Goal: Navigation & Orientation: Find specific page/section

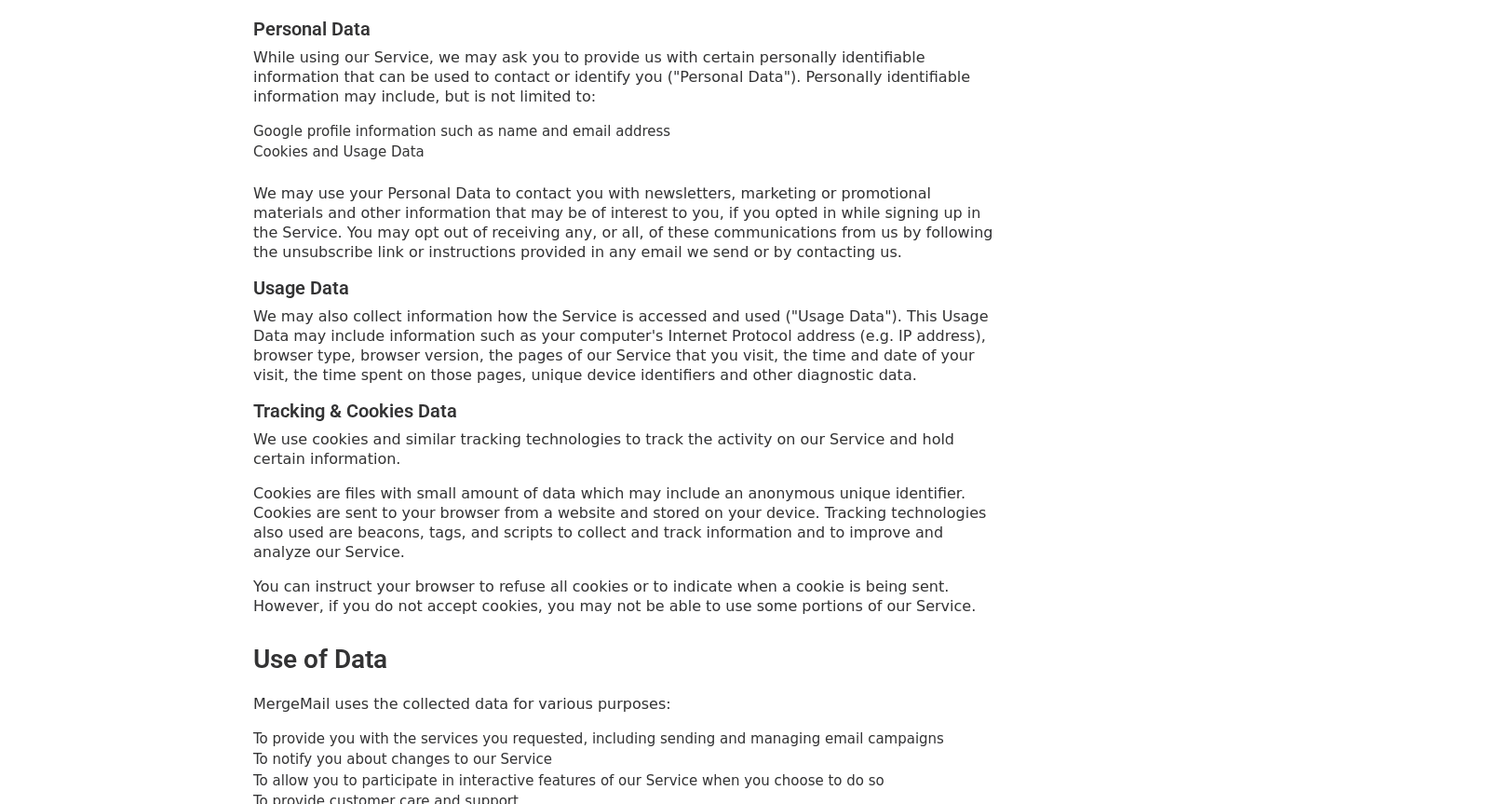
scroll to position [838, 0]
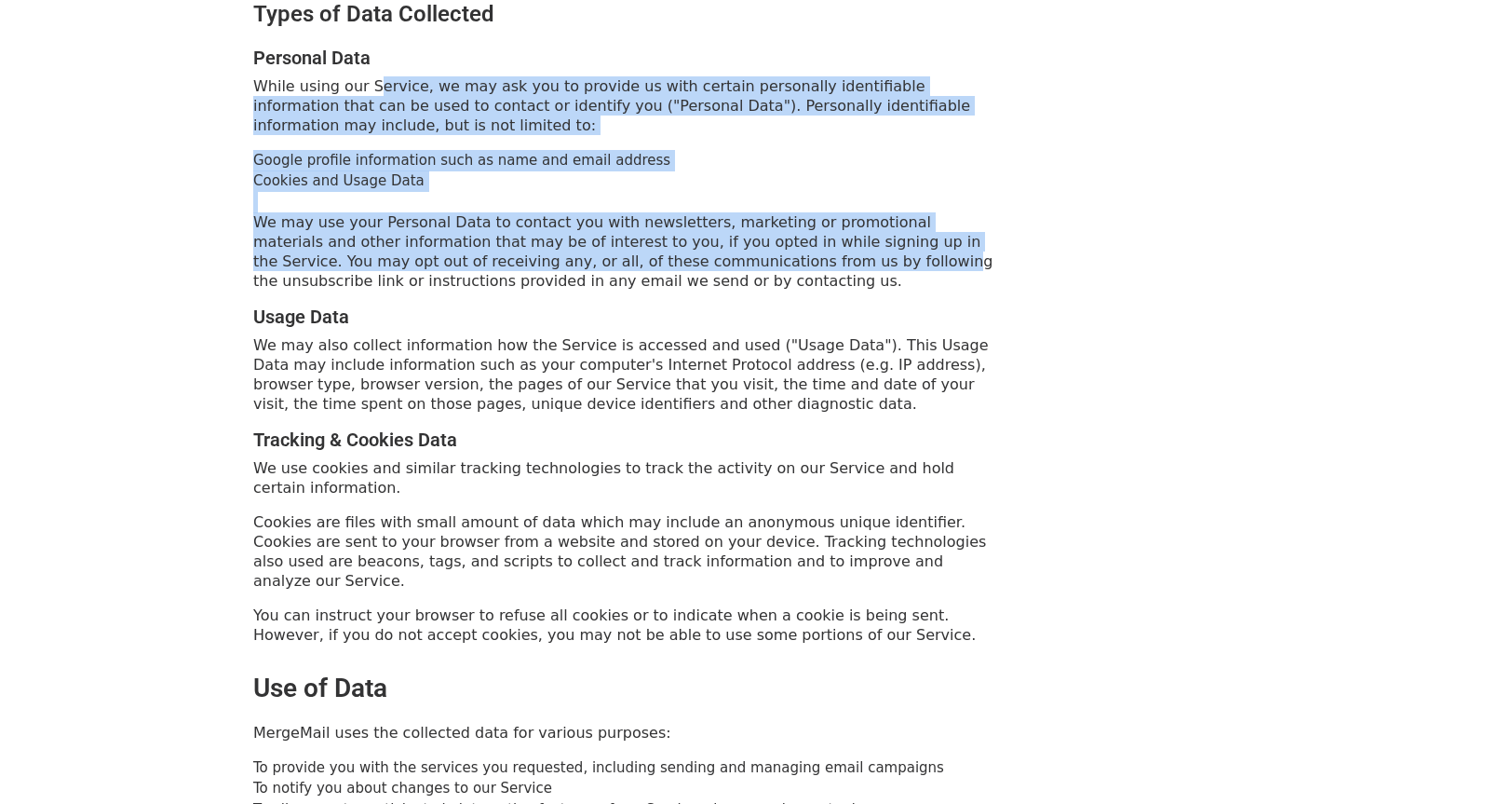
drag, startPoint x: 378, startPoint y: 42, endPoint x: 684, endPoint y: 240, distance: 364.5
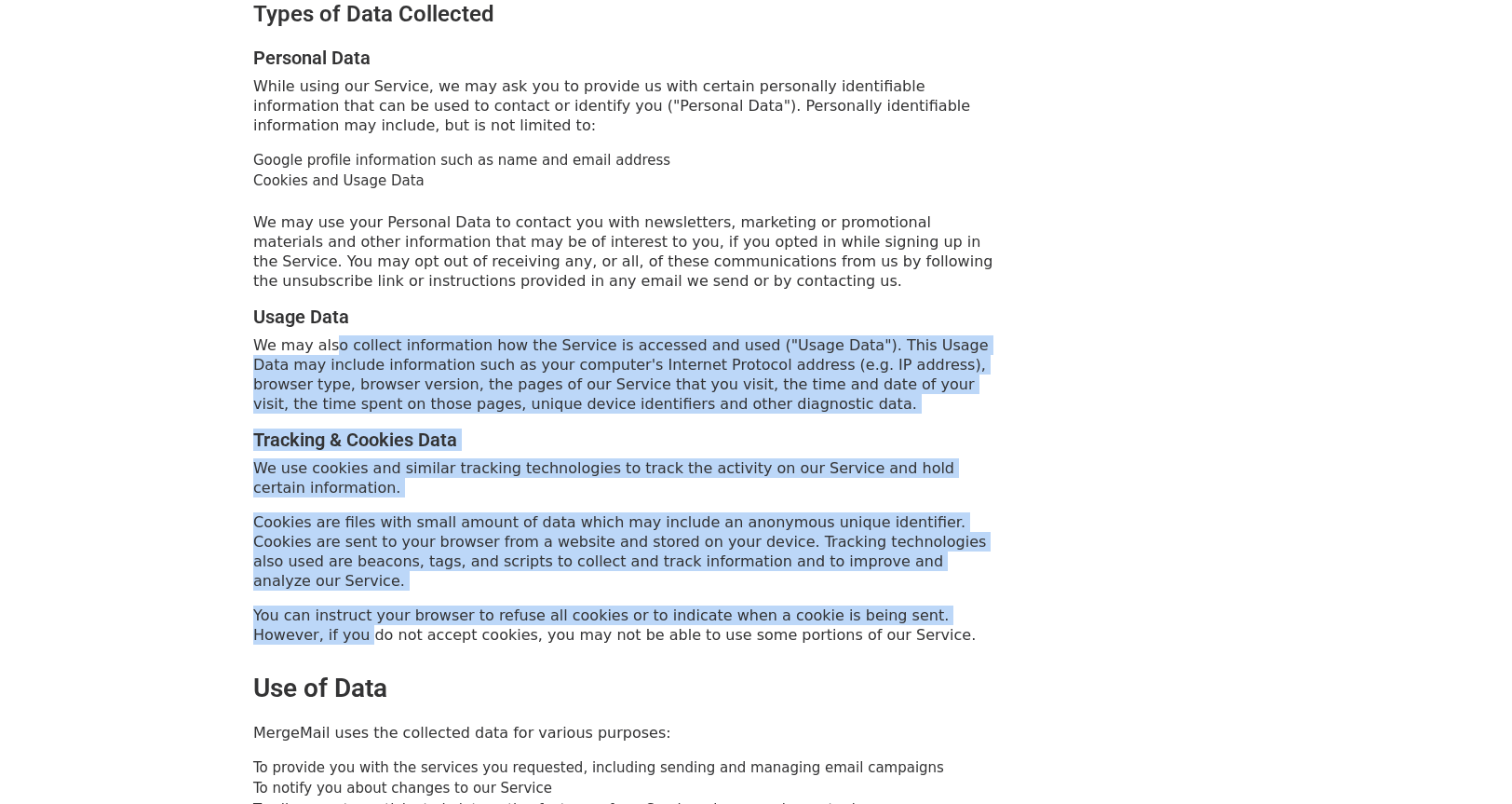
drag, startPoint x: 344, startPoint y: 308, endPoint x: 972, endPoint y: 530, distance: 666.1
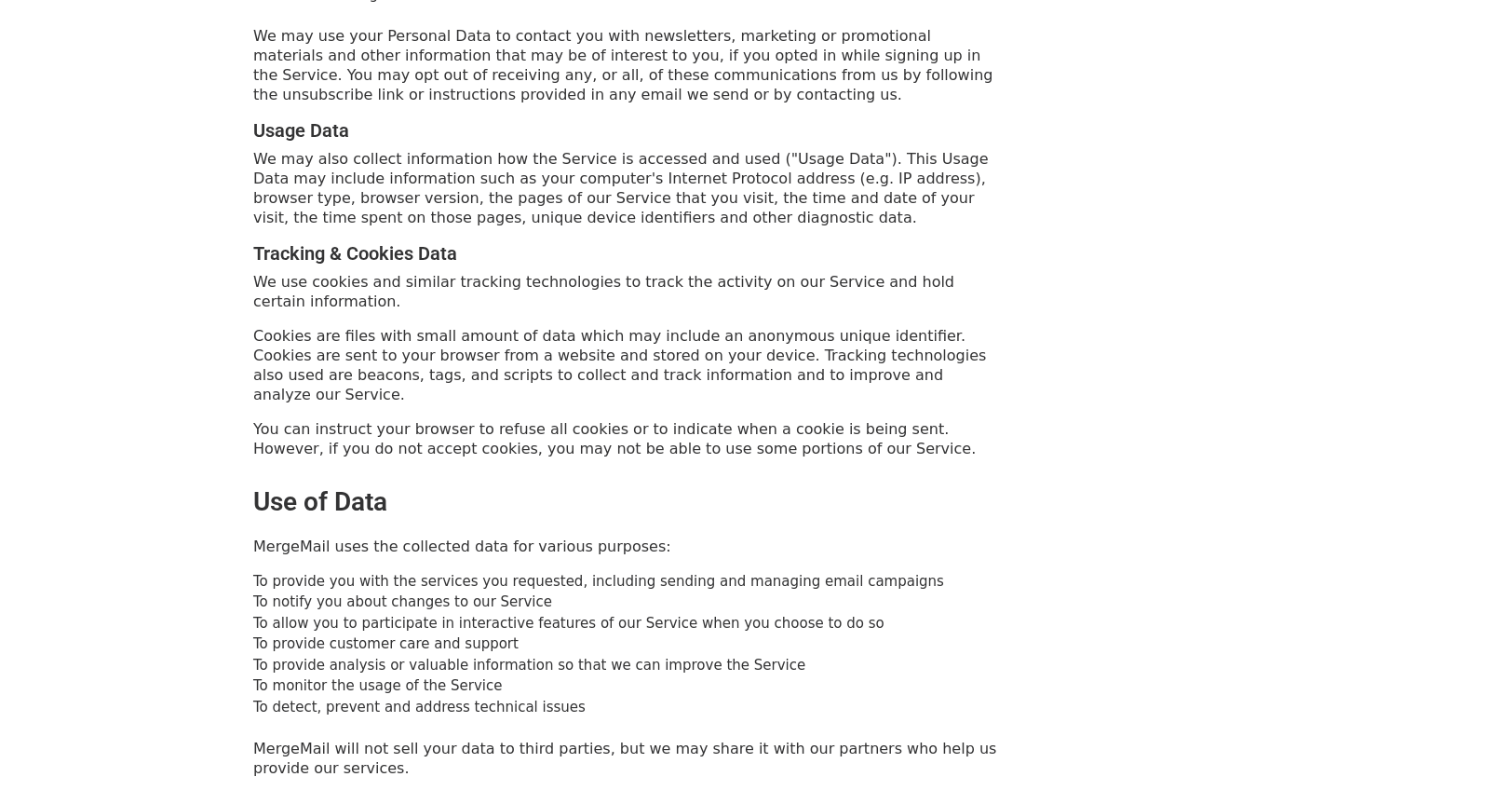
click at [907, 487] on h2 "Use of Data" at bounding box center [627, 502] width 747 height 32
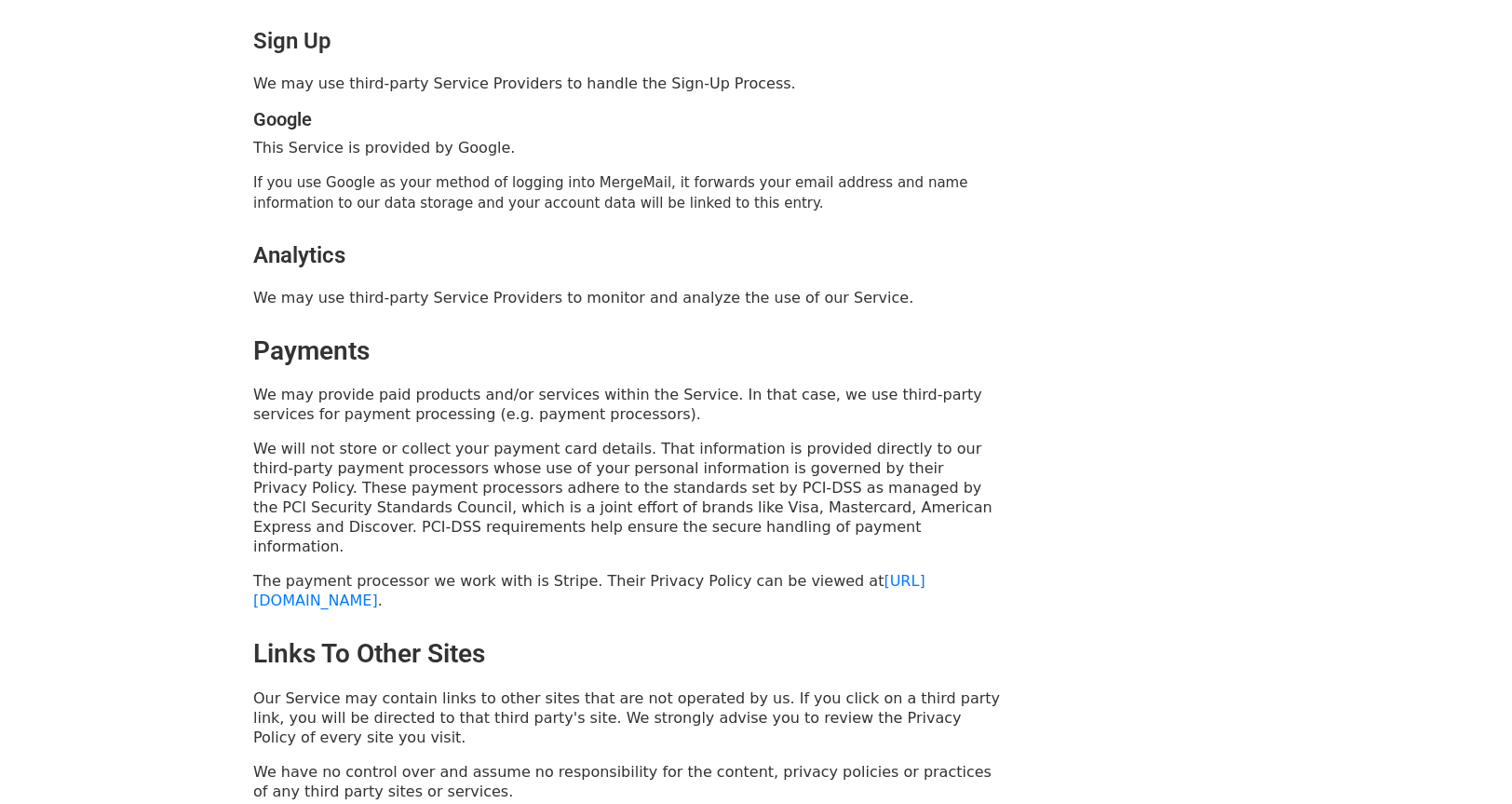
scroll to position [4006, 0]
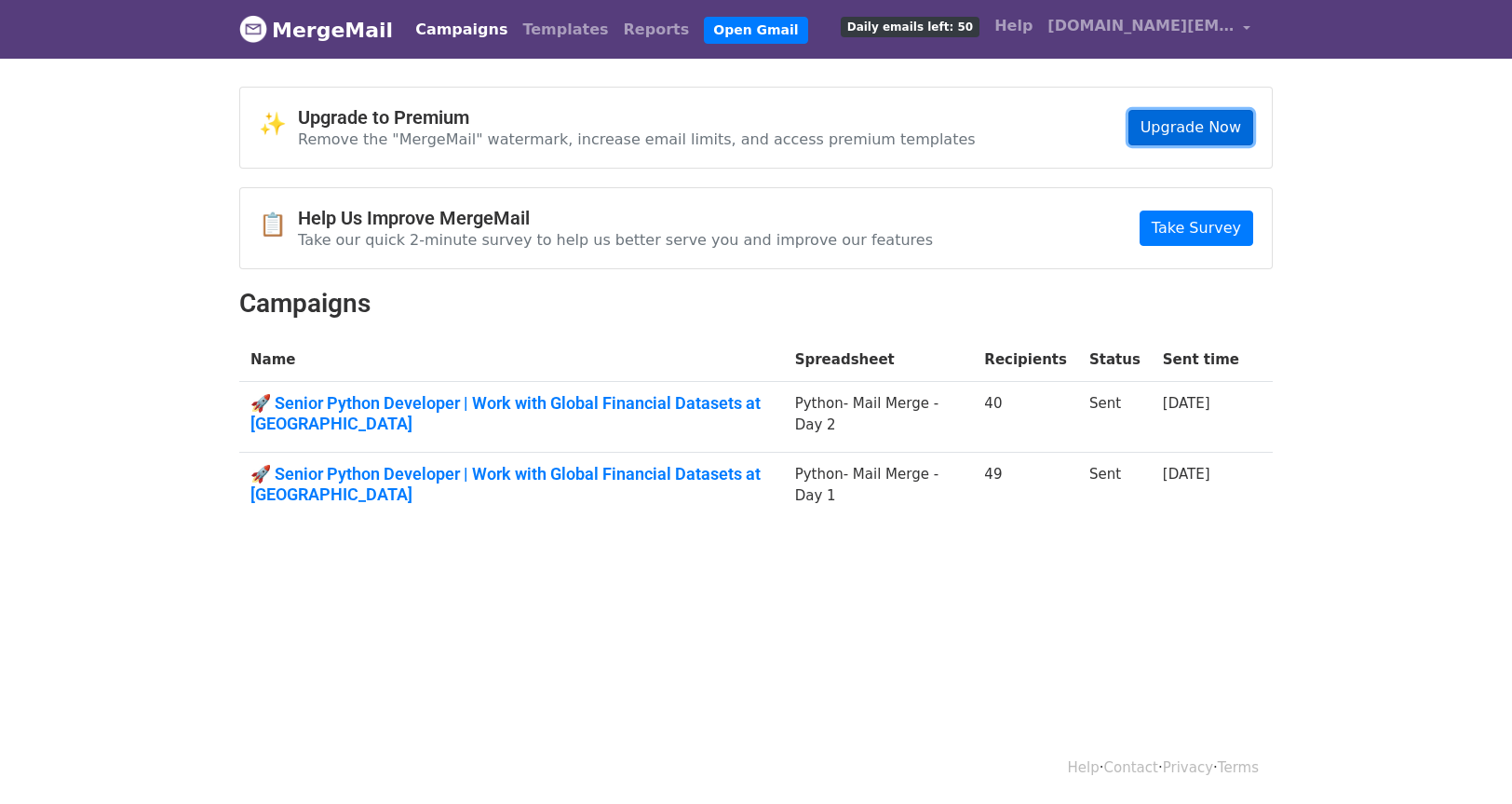
click at [1217, 126] on link "Upgrade Now" at bounding box center [1191, 127] width 125 height 35
click at [1203, 219] on link "Take Survey" at bounding box center [1196, 228] width 114 height 35
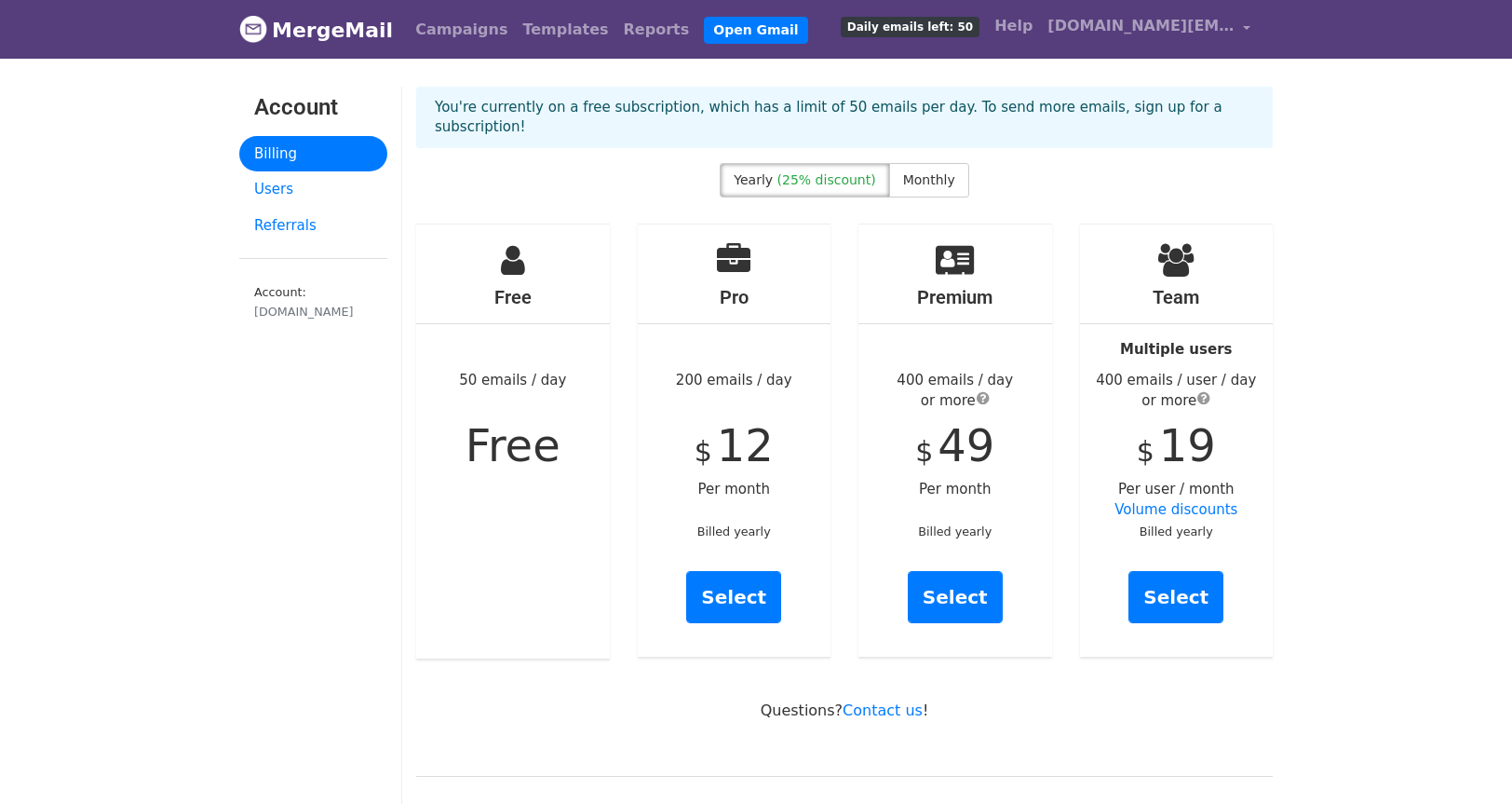
click at [533, 256] on div "Free 50 emails / day Free" at bounding box center [512, 442] width 194 height 434
click at [918, 172] on span "Monthly" at bounding box center [929, 180] width 53 height 15
click at [840, 172] on span "(25% discount)" at bounding box center [827, 180] width 98 height 15
click at [544, 496] on div "Free 50 emails / day Free" at bounding box center [512, 442] width 194 height 434
click at [283, 183] on link "Users" at bounding box center [313, 189] width 148 height 36
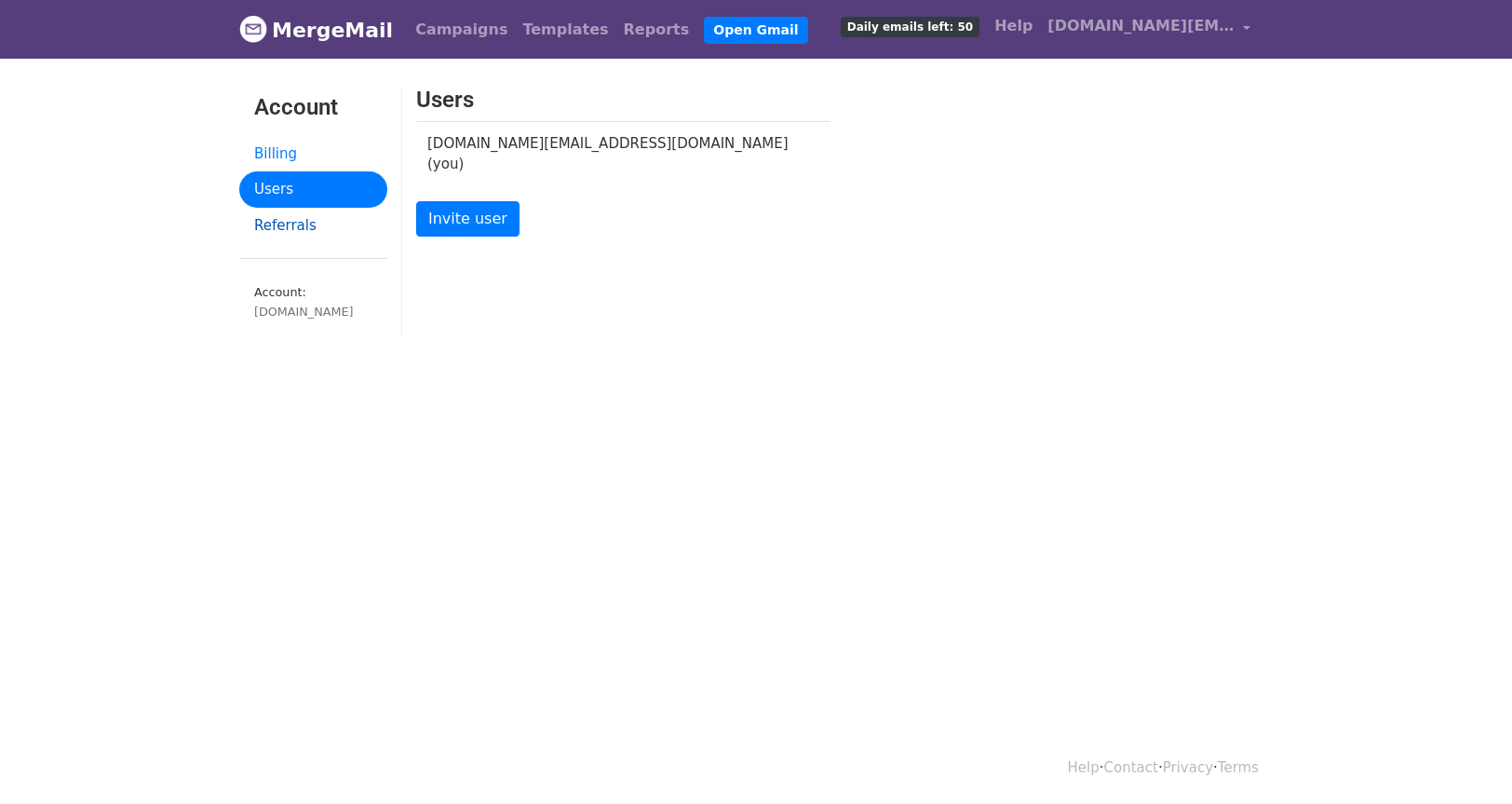
click at [304, 218] on link "Referrals" at bounding box center [313, 226] width 148 height 36
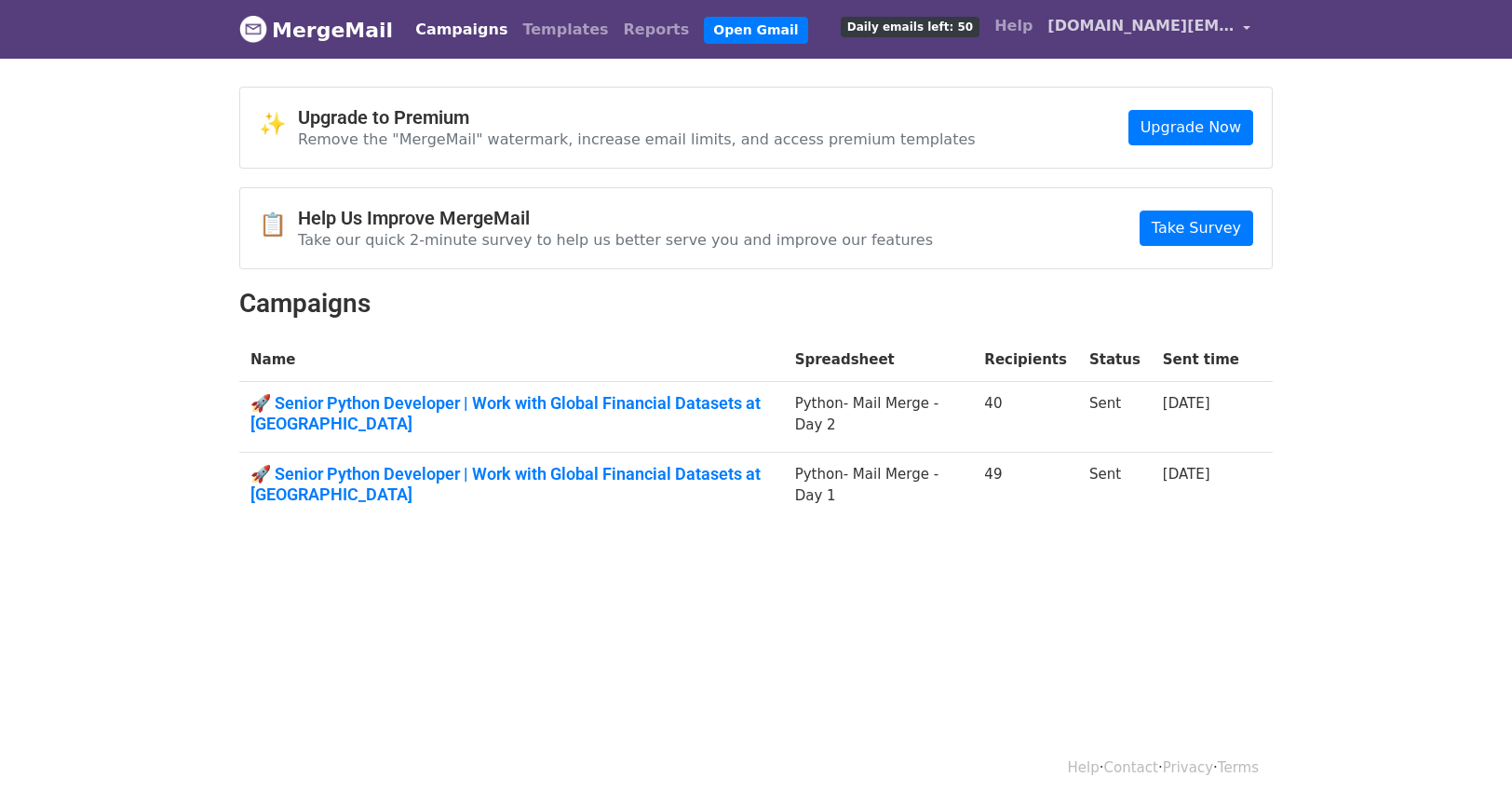
click at [1193, 28] on span "[DOMAIN_NAME][EMAIL_ADDRESS][DOMAIN_NAME]" at bounding box center [1140, 26] width 186 height 22
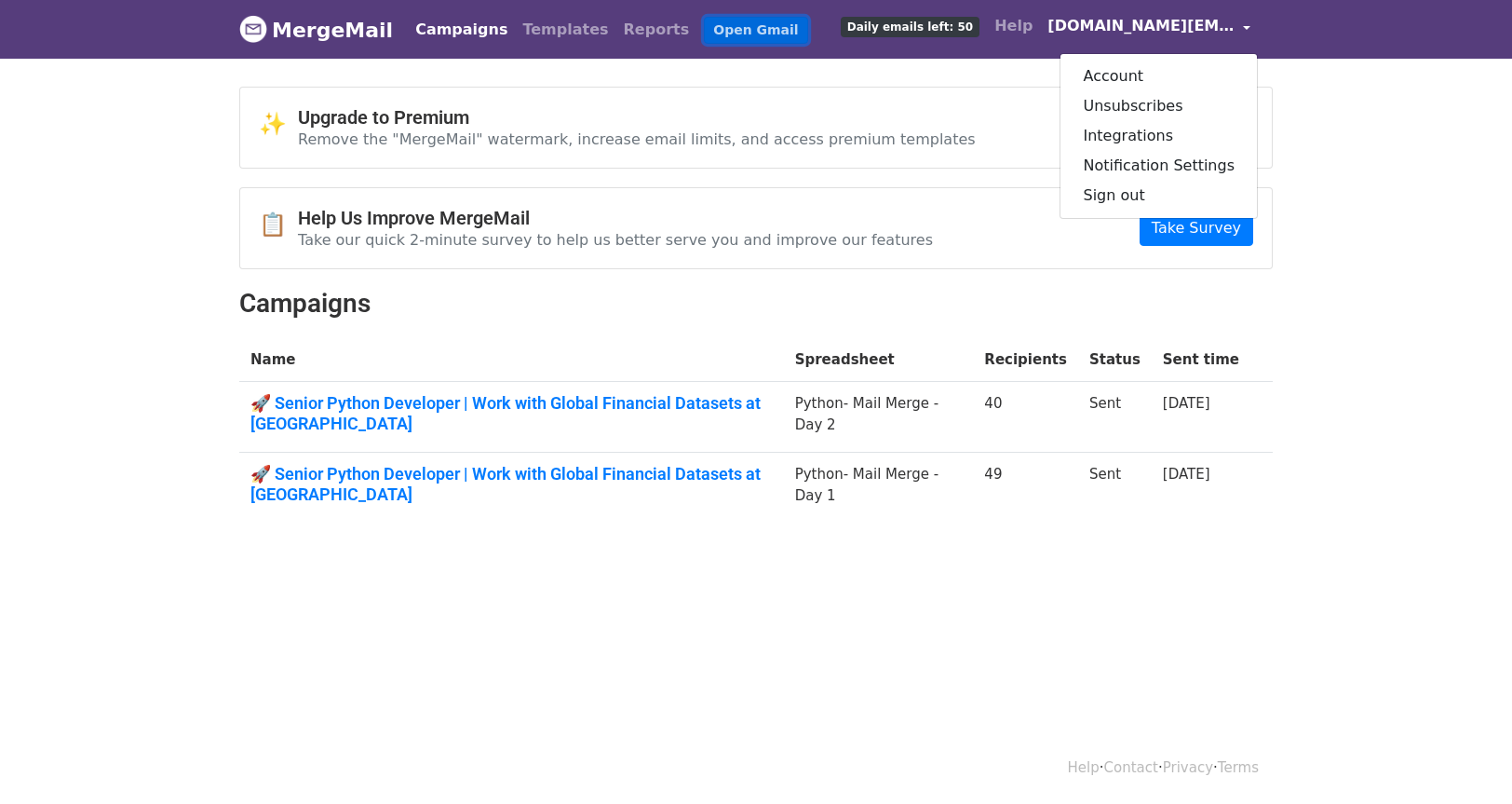
click at [734, 40] on link "Open Gmail" at bounding box center [756, 31] width 103 height 27
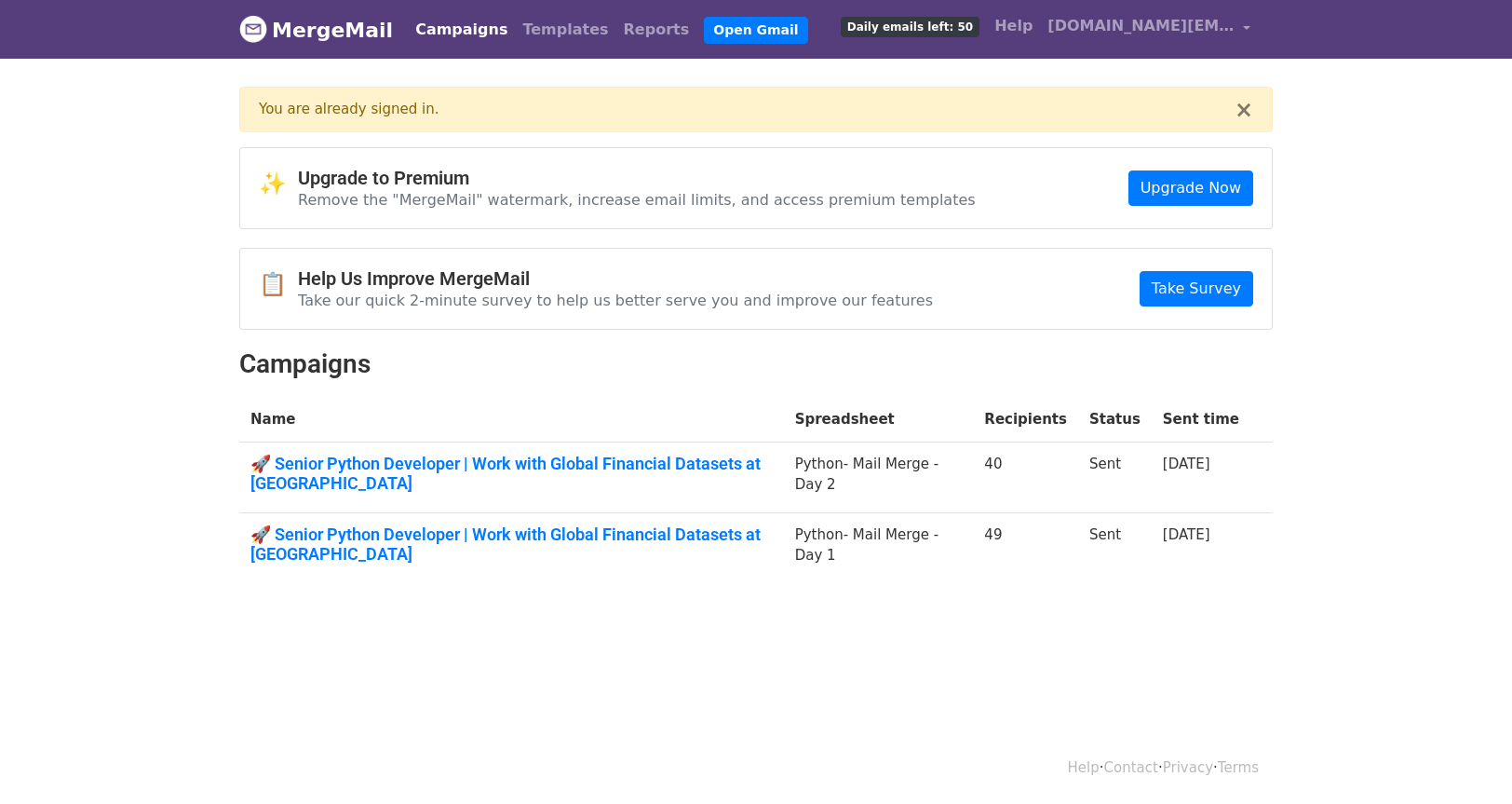
click at [950, 28] on span "Daily emails left: 50" at bounding box center [910, 27] width 139 height 20
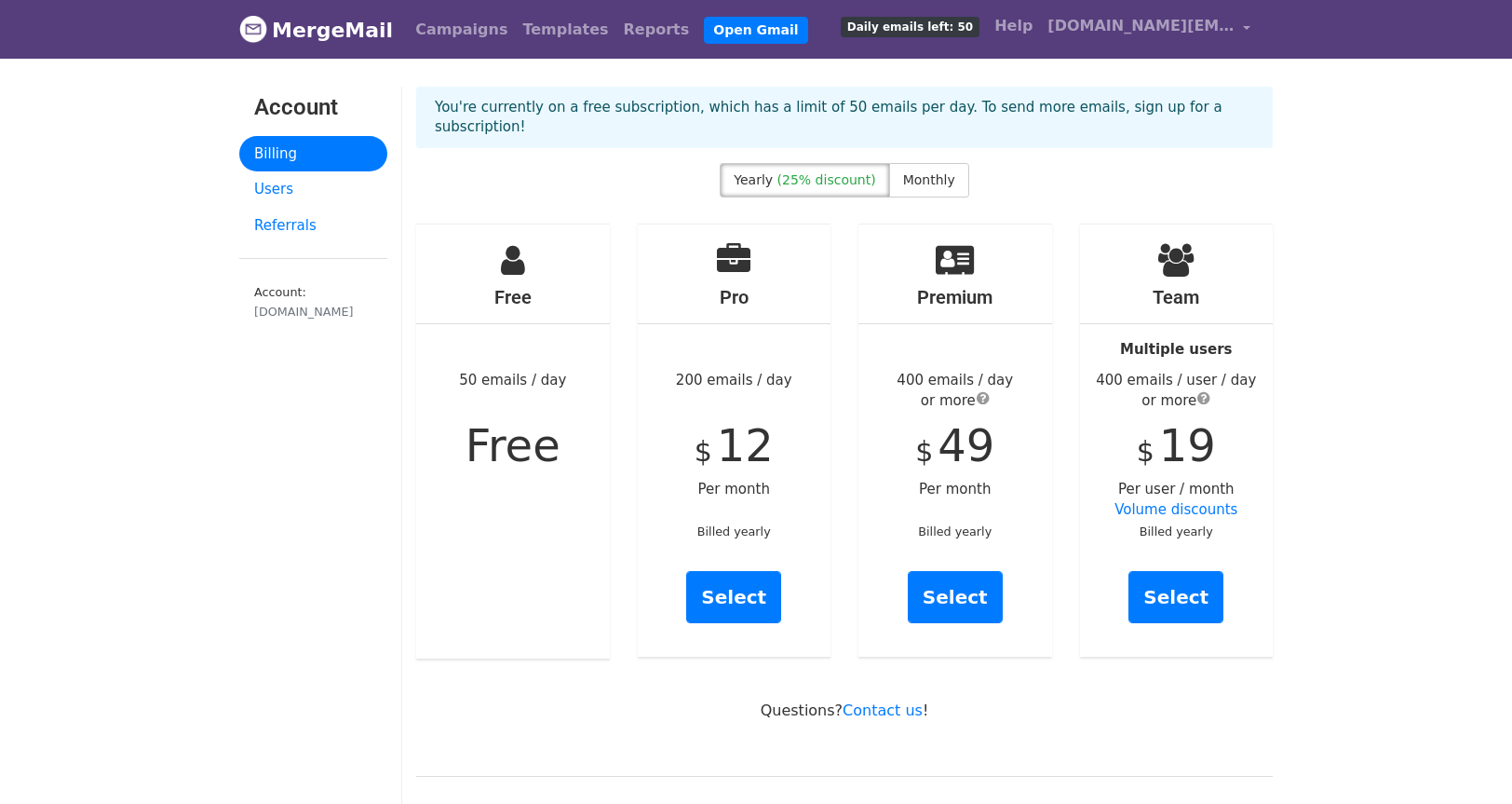
click at [944, 28] on span "Daily emails left: 50" at bounding box center [910, 27] width 139 height 20
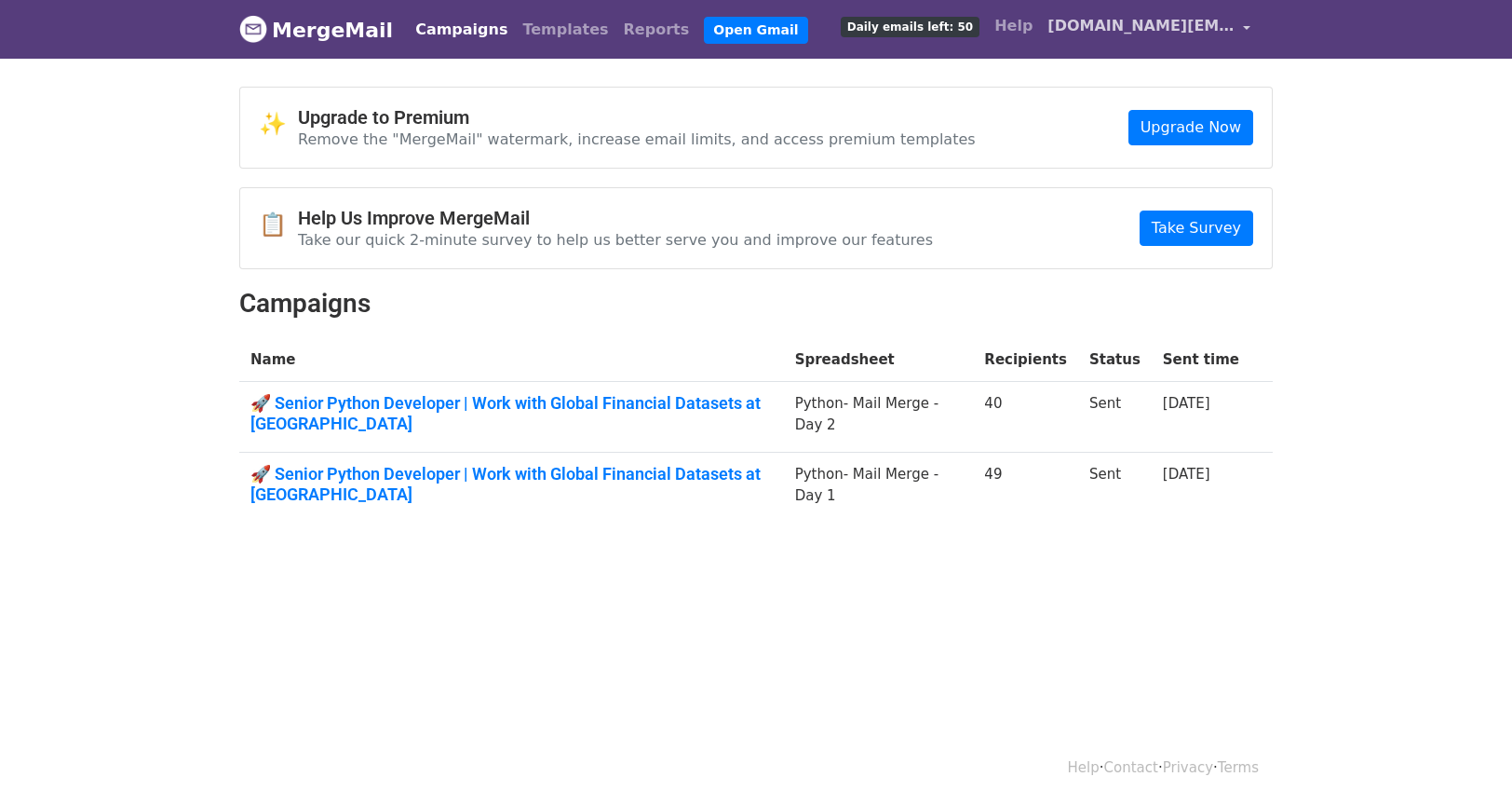
click at [1213, 29] on span "[DOMAIN_NAME][EMAIL_ADDRESS][DOMAIN_NAME]" at bounding box center [1140, 26] width 186 height 22
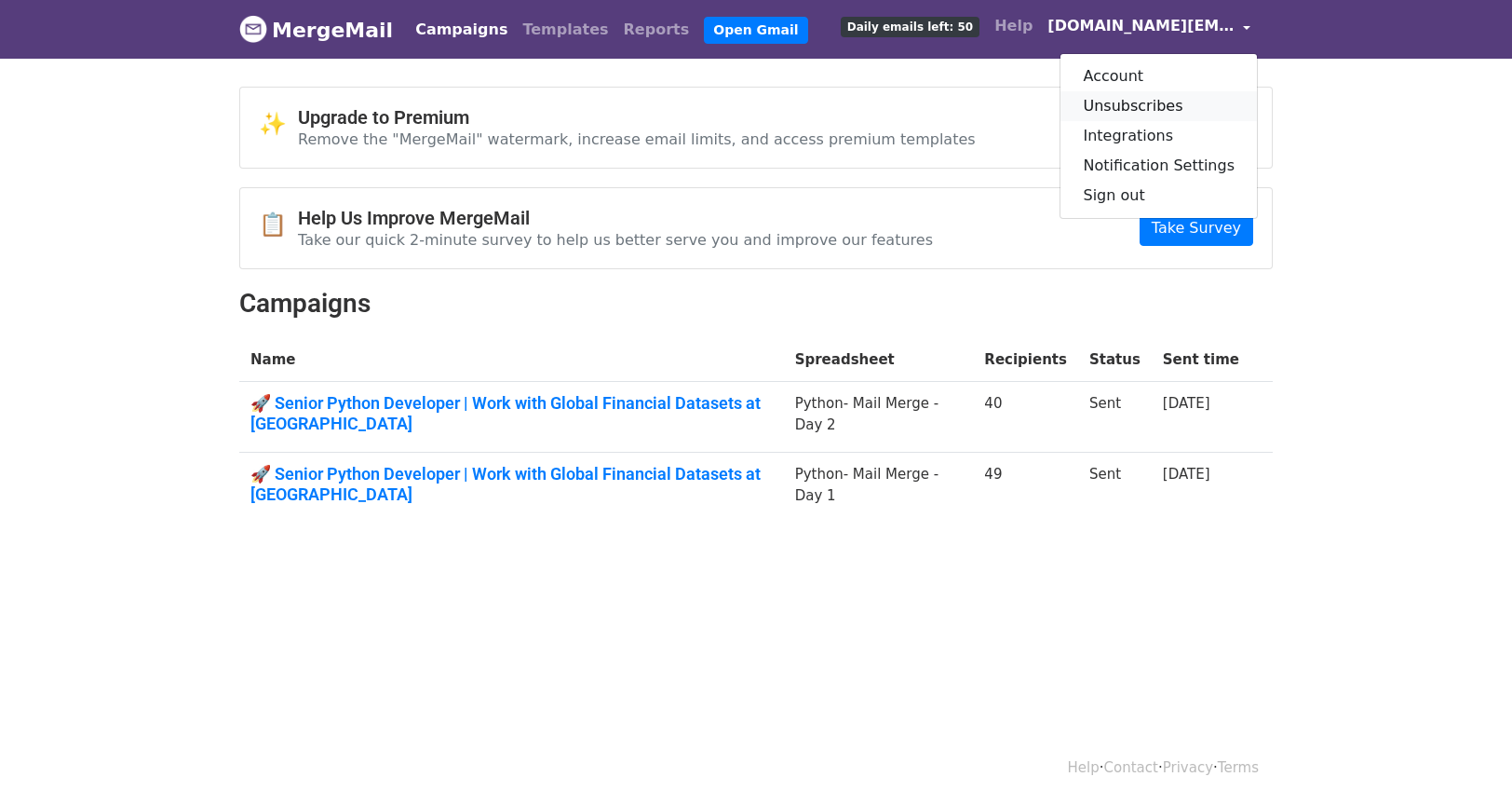
click at [1156, 105] on link "Unsubscribes" at bounding box center [1159, 105] width 197 height 30
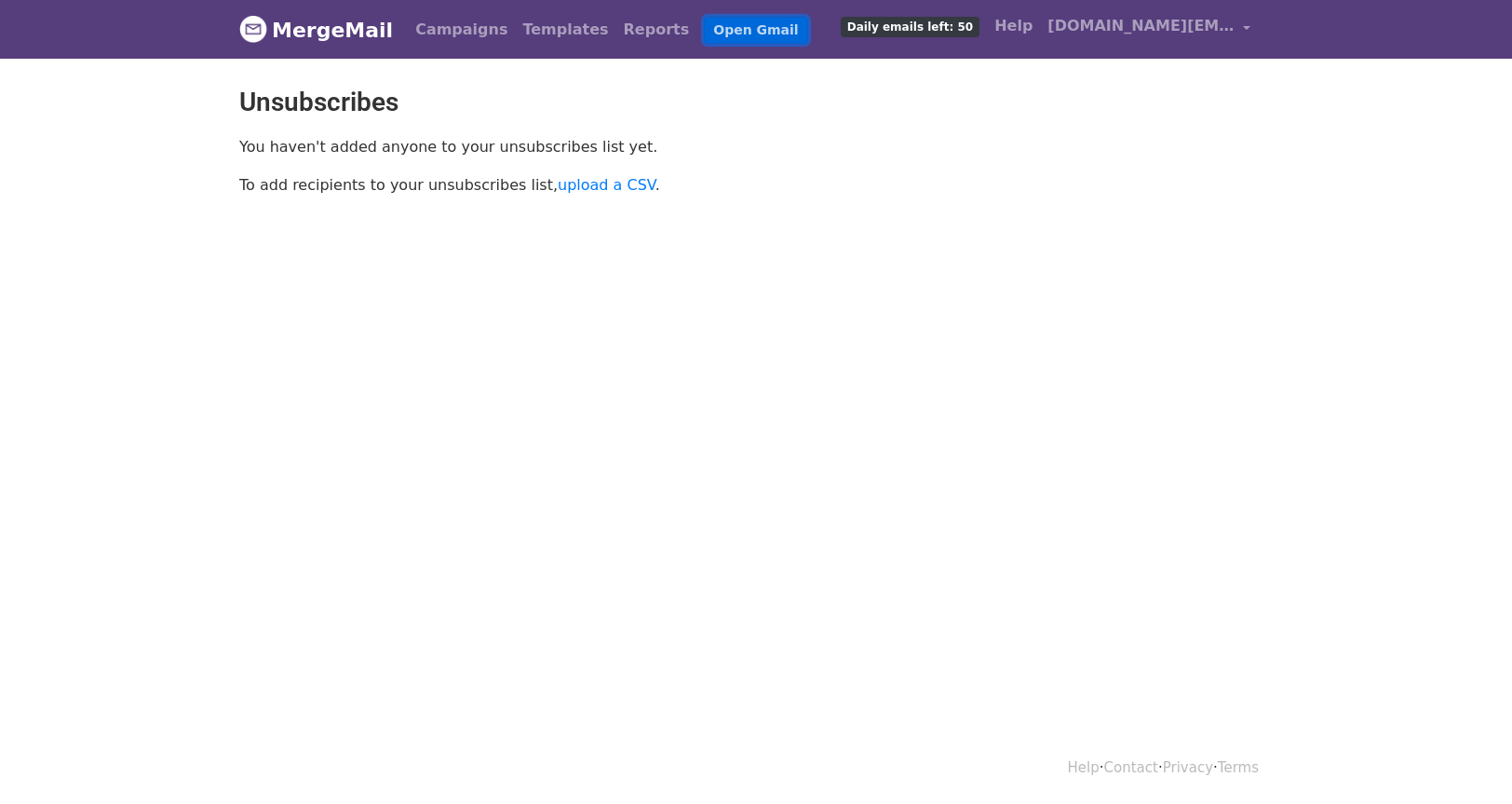
click at [704, 33] on link "Open Gmail" at bounding box center [756, 31] width 103 height 27
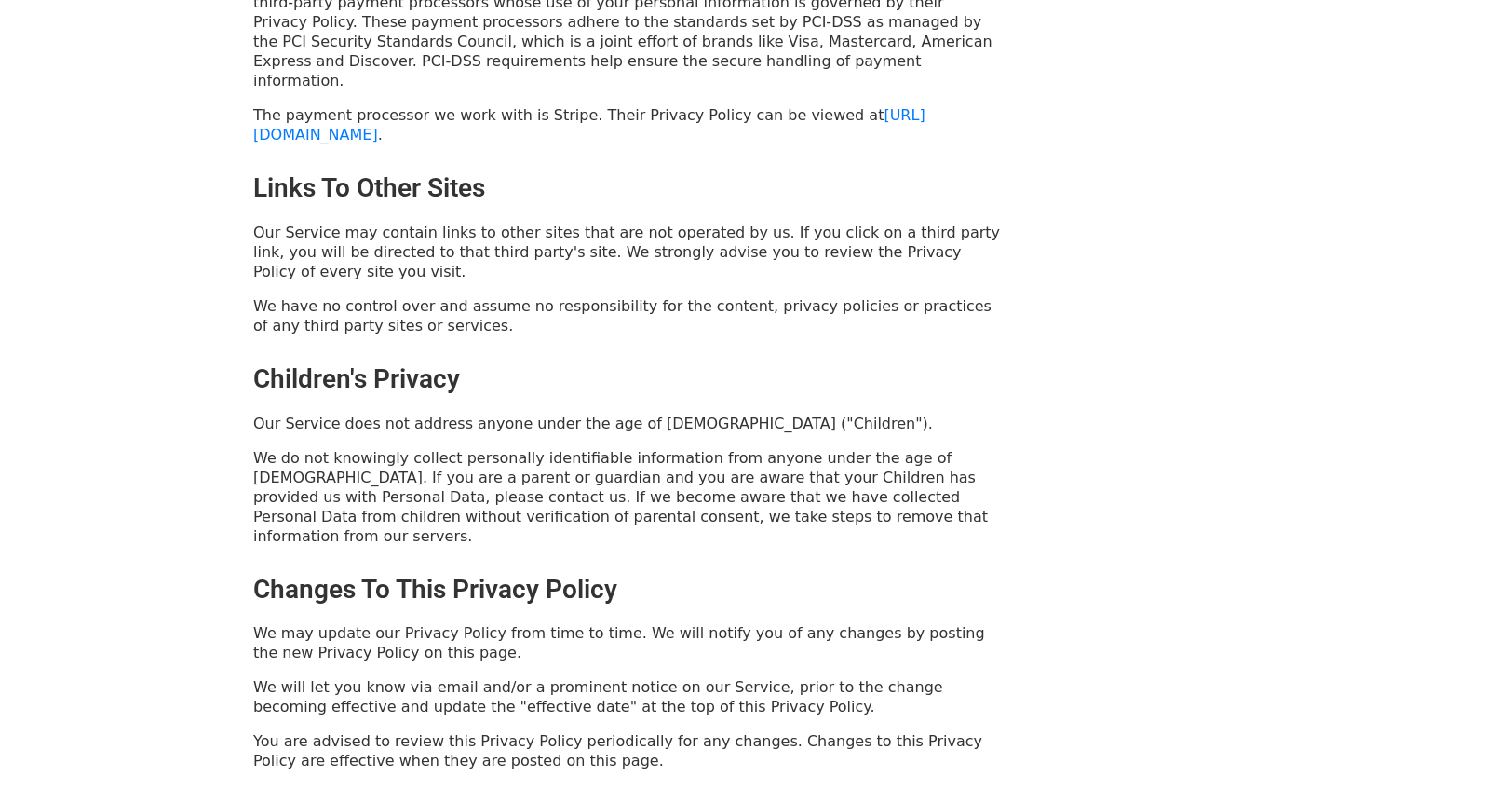
scroll to position [4006, 0]
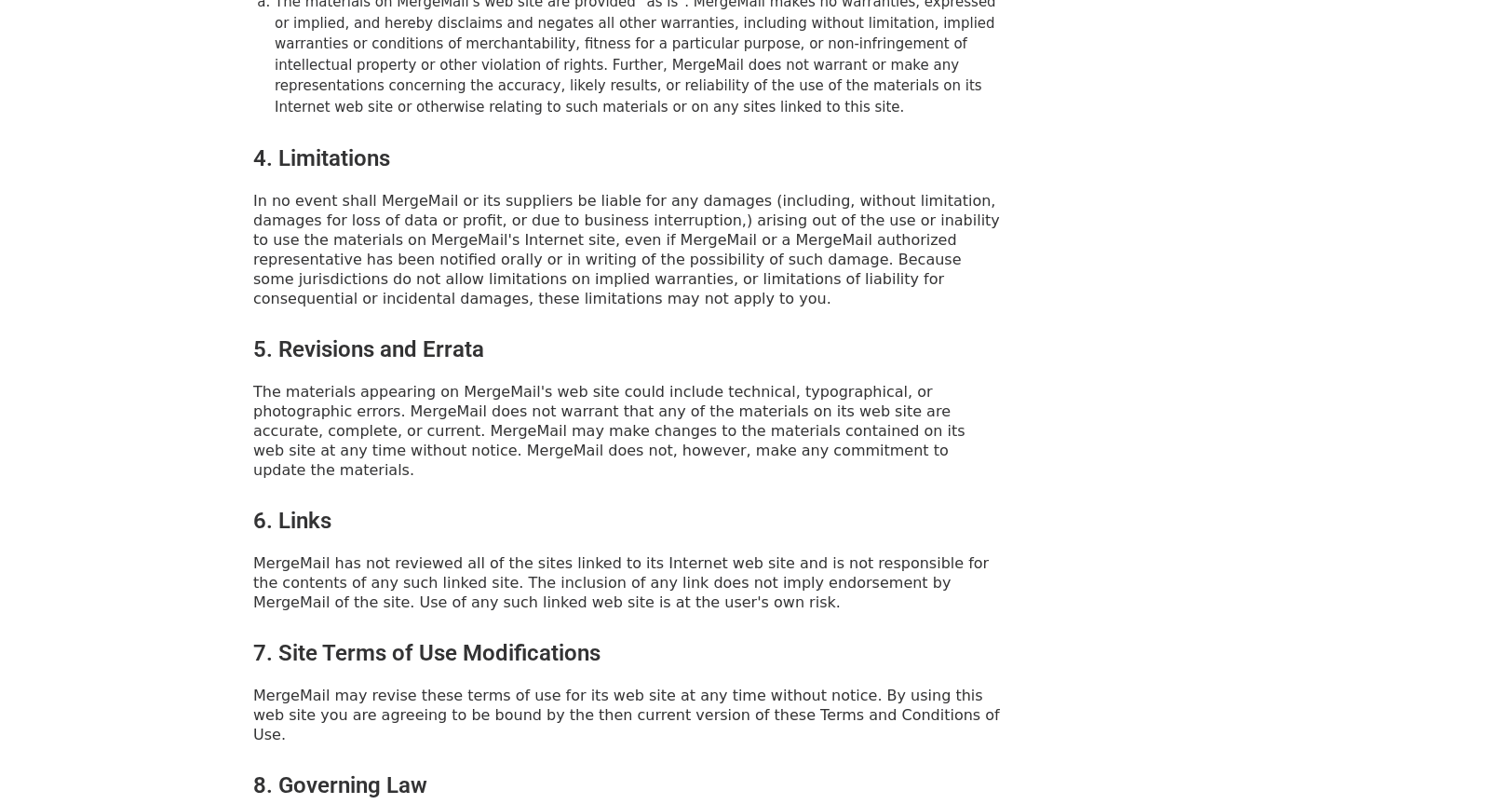
scroll to position [842, 0]
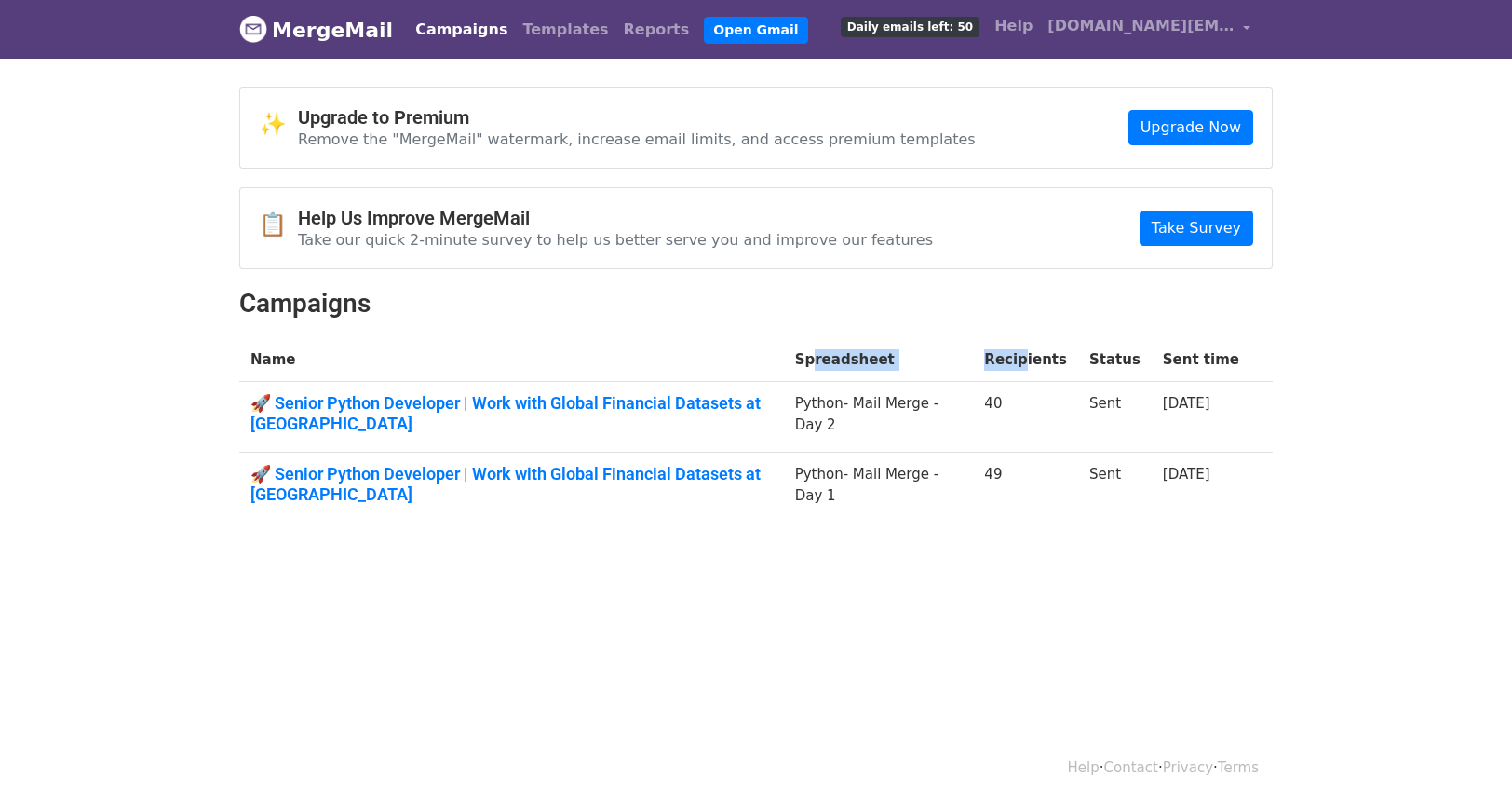
drag, startPoint x: 849, startPoint y: 355, endPoint x: 1091, endPoint y: 507, distance: 285.8
click at [1064, 380] on tbody "Name Spreadsheet Recipients Status Sent time 🚀 Senior Python Developer | Work w…" at bounding box center [755, 431] width 1033 height 185
click at [1088, 539] on body "MergeMail Campaigns Templates Reports Open Gmail Daily emails left: 50 Help vip…" at bounding box center [756, 306] width 1512 height 612
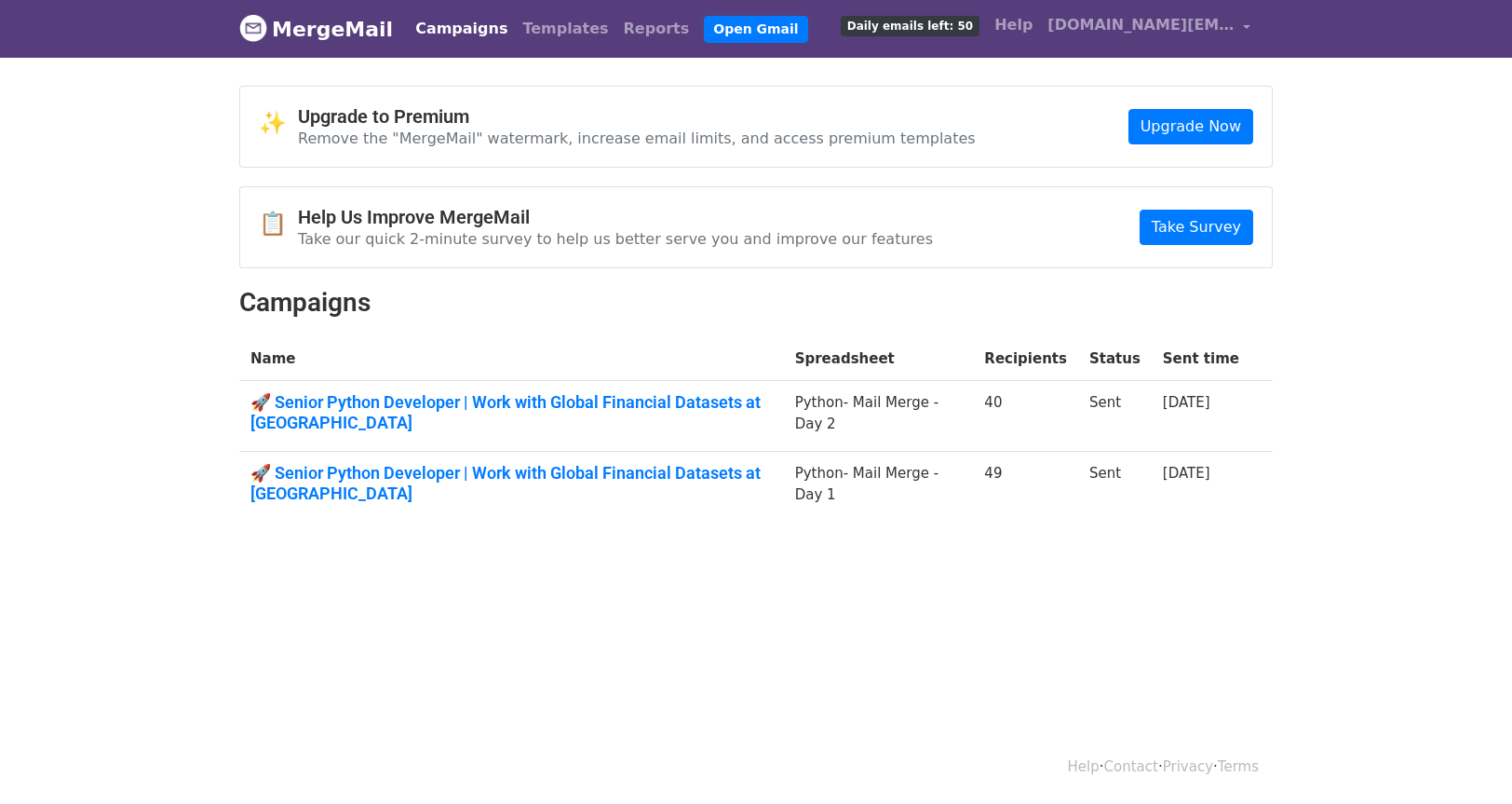
scroll to position [2, 0]
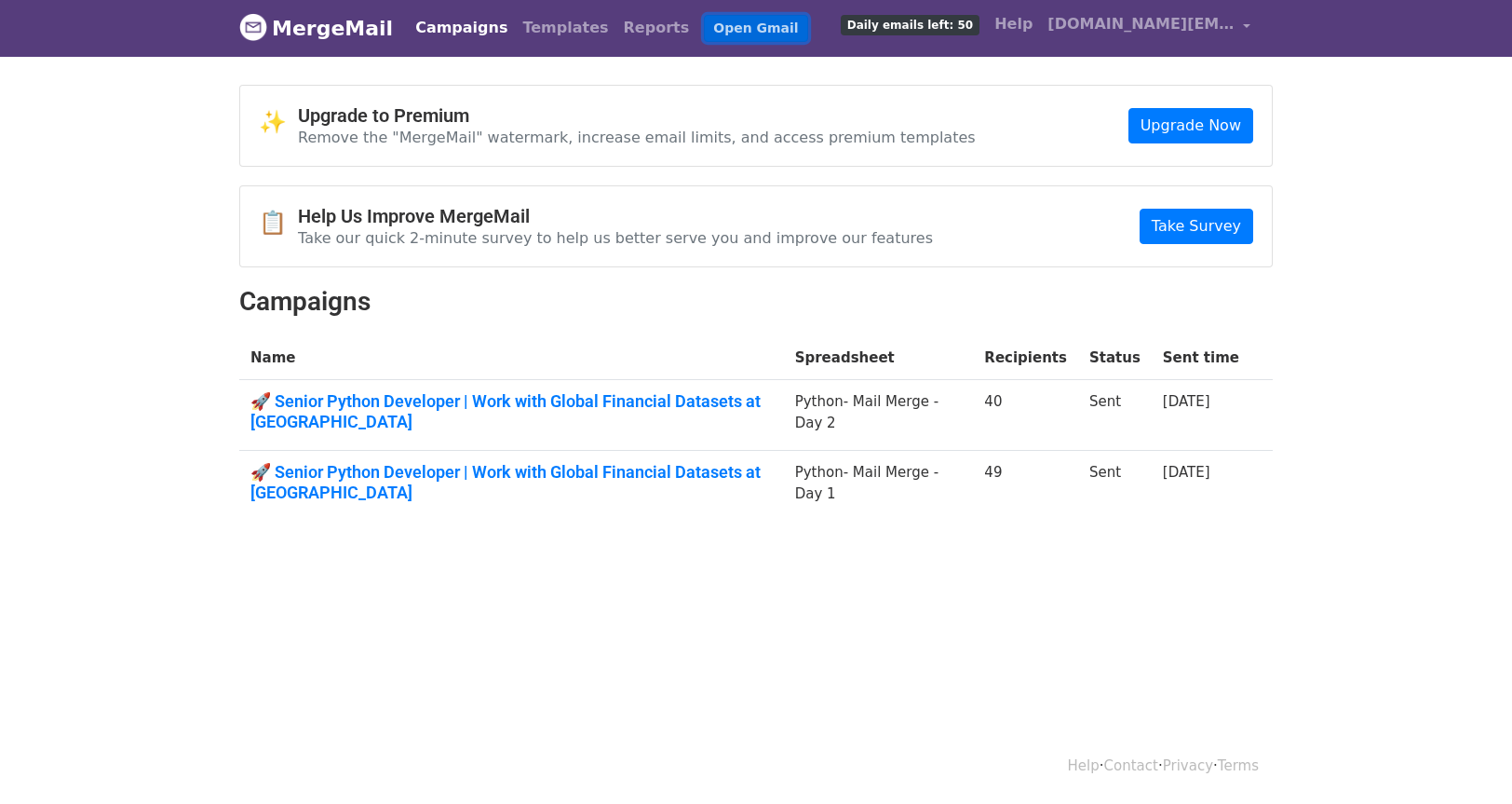
click at [715, 20] on link "Open Gmail" at bounding box center [756, 29] width 103 height 27
